Goal: Find specific page/section: Find specific page/section

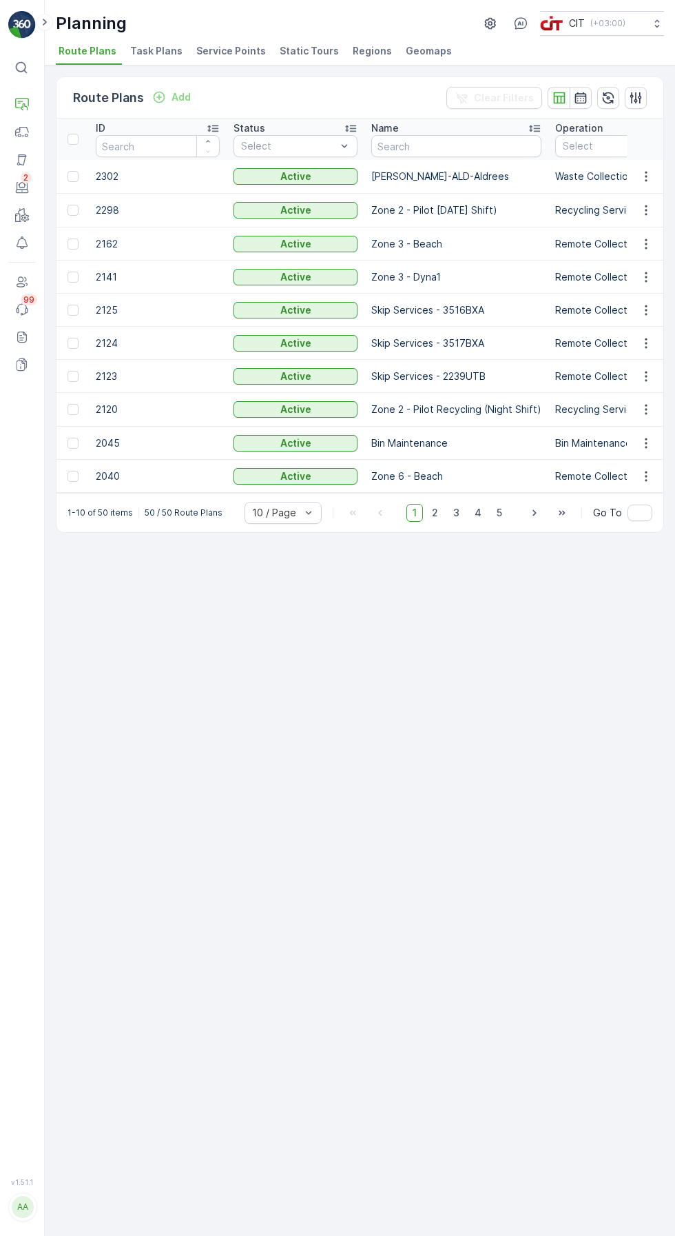
click at [31, 103] on button "Operations" at bounding box center [22, 105] width 28 height 28
click at [126, 181] on link "Routes & Tasks" at bounding box center [100, 180] width 110 height 19
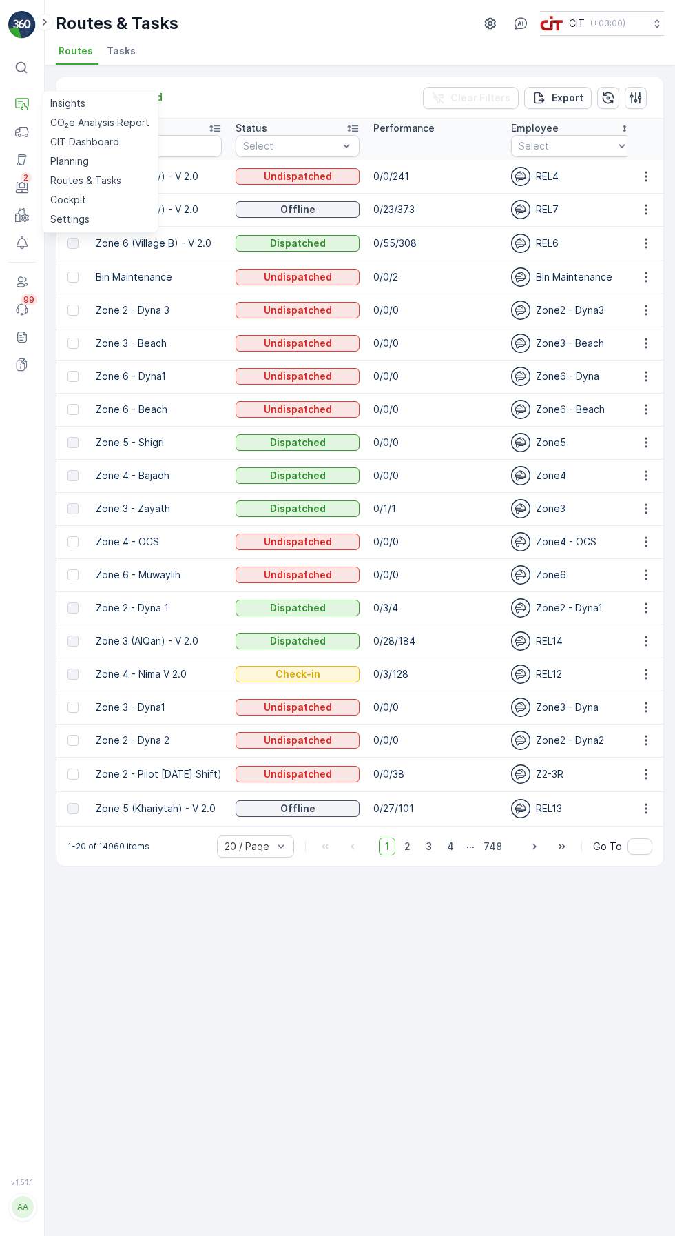
click at [397, 1017] on div "Routes Add Clear Filters Export Route Name Status Select Performance Employee S…" at bounding box center [360, 650] width 631 height 1170
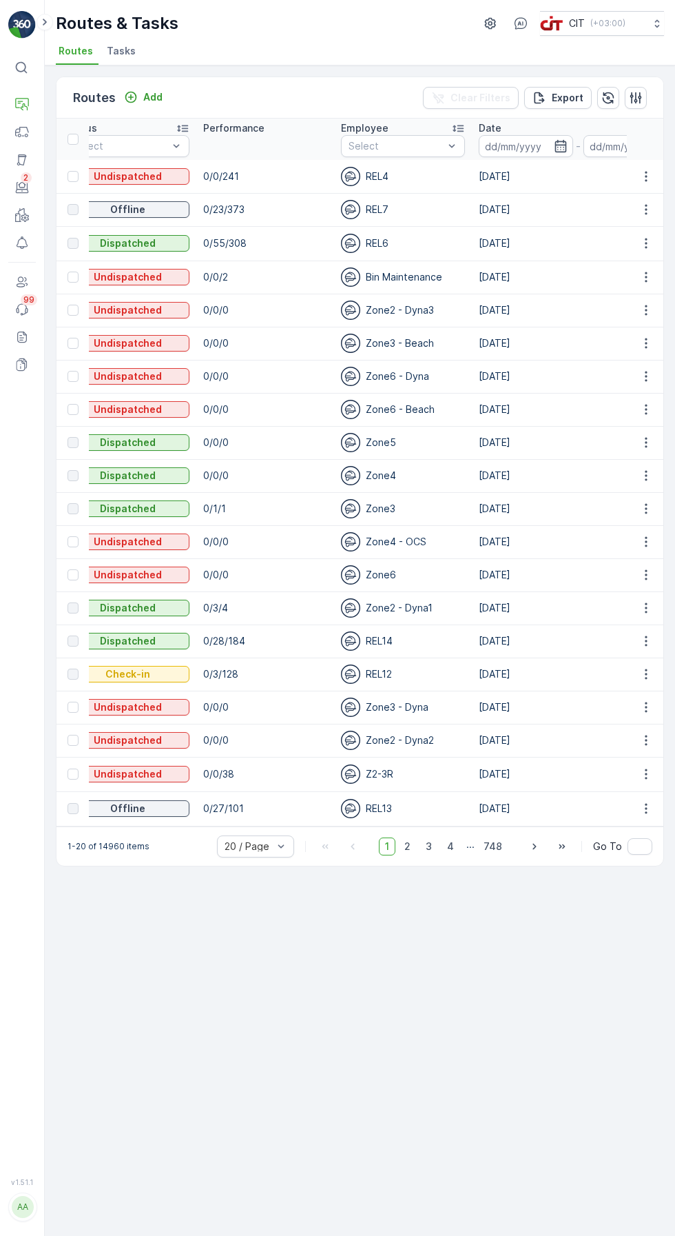
scroll to position [0, 174]
